Goal: Check status: Check status

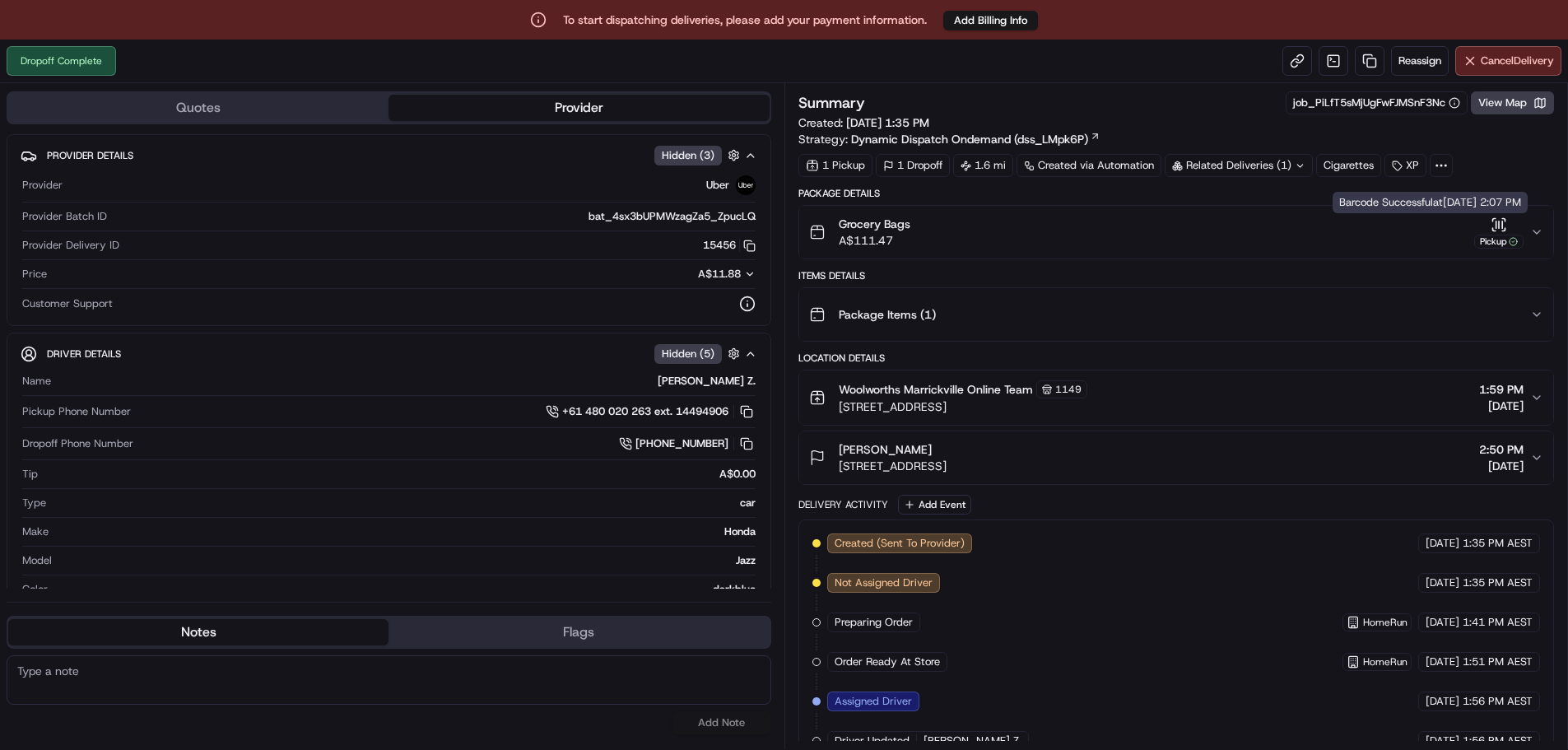
click at [1507, 222] on icon "button" at bounding box center [1498, 224] width 16 height 16
